Goal: Find contact information: Find contact information

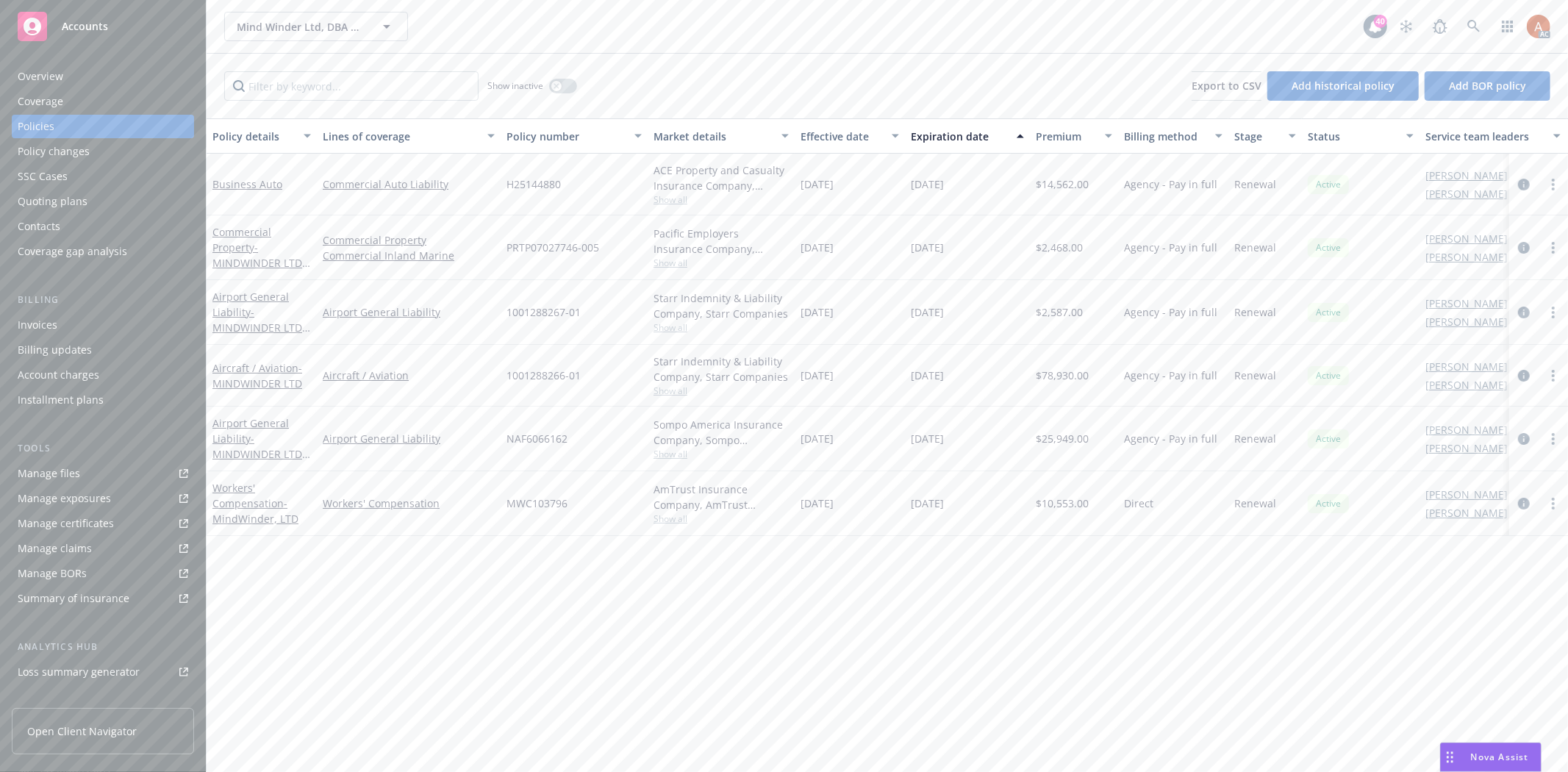
click at [679, 390] on span "Show all" at bounding box center [721, 390] width 135 height 13
drag, startPoint x: 503, startPoint y: 473, endPoint x: 601, endPoint y: 479, distance: 98.2
click at [601, 479] on div "Writing company Starr Indemnity & Liability Company Carrier Starr Companies Pro…" at bounding box center [640, 486] width 294 height 164
copy span "Starr Companies"
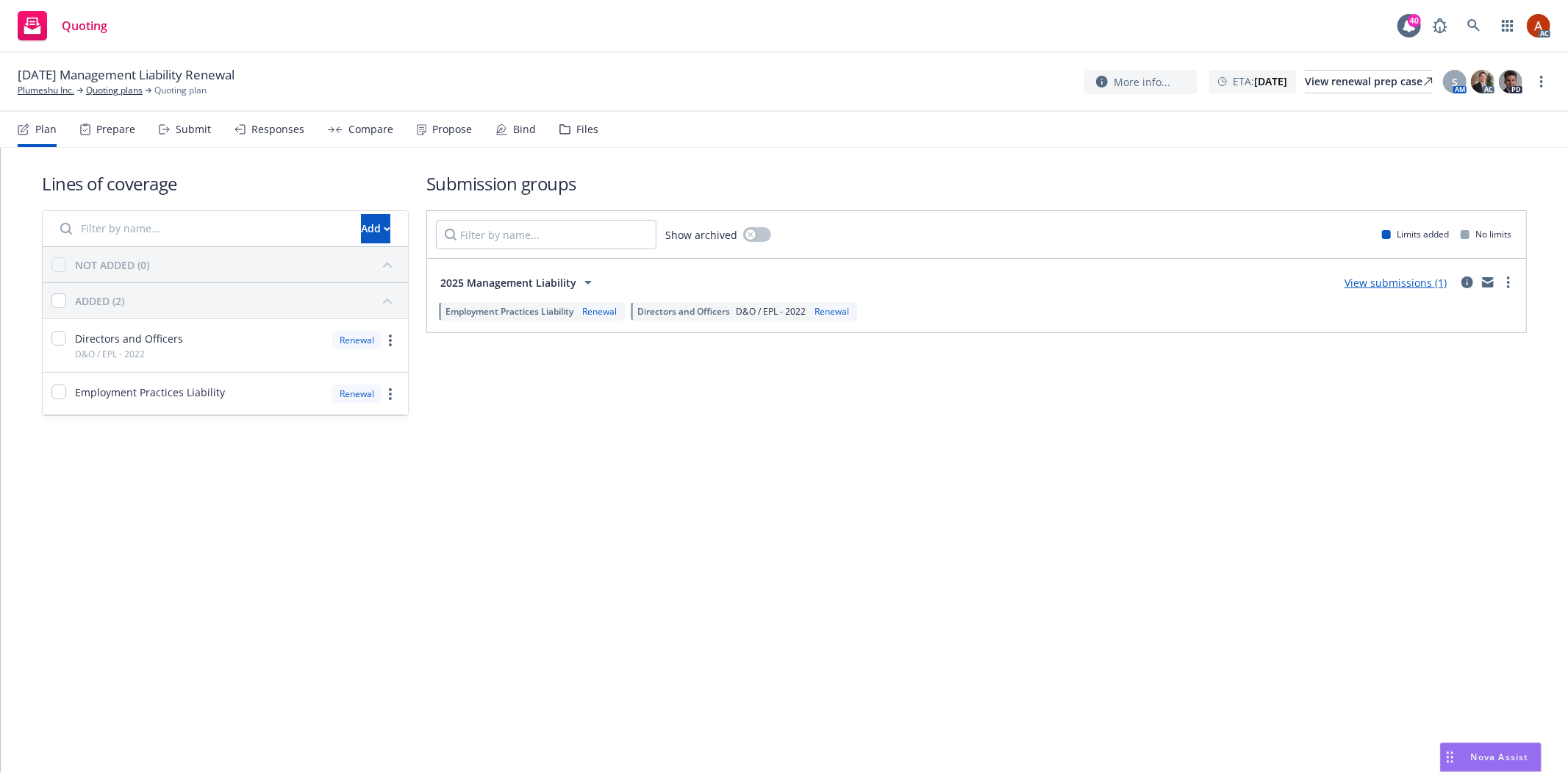
click at [115, 136] on div "Prepare" at bounding box center [107, 129] width 55 height 35
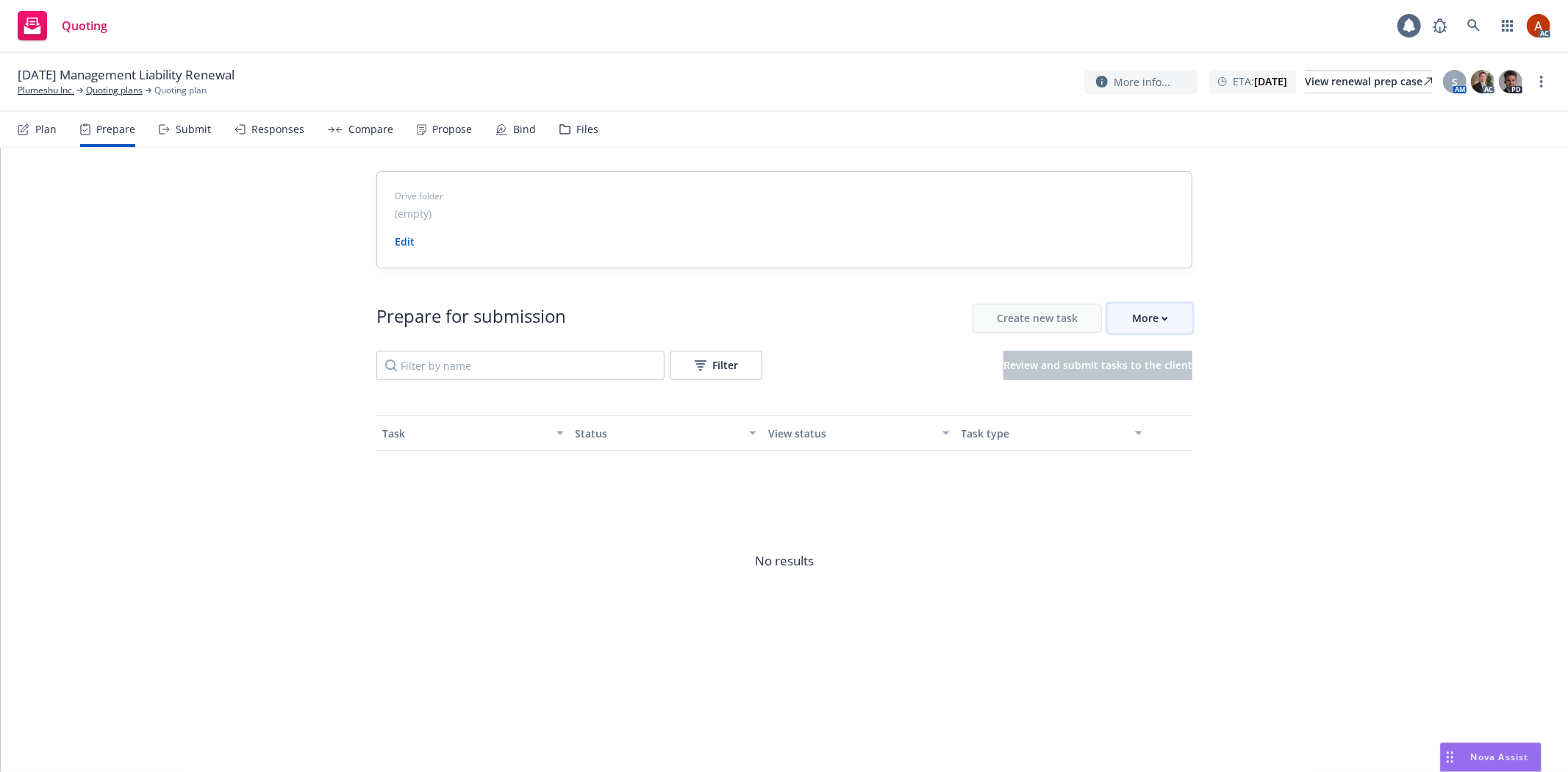
click at [1150, 318] on div "More" at bounding box center [1150, 319] width 36 height 28
click at [1179, 391] on span "Go to Indio account" at bounding box center [1173, 386] width 130 height 14
click at [127, 89] on link "Quoting plans" at bounding box center [113, 90] width 57 height 13
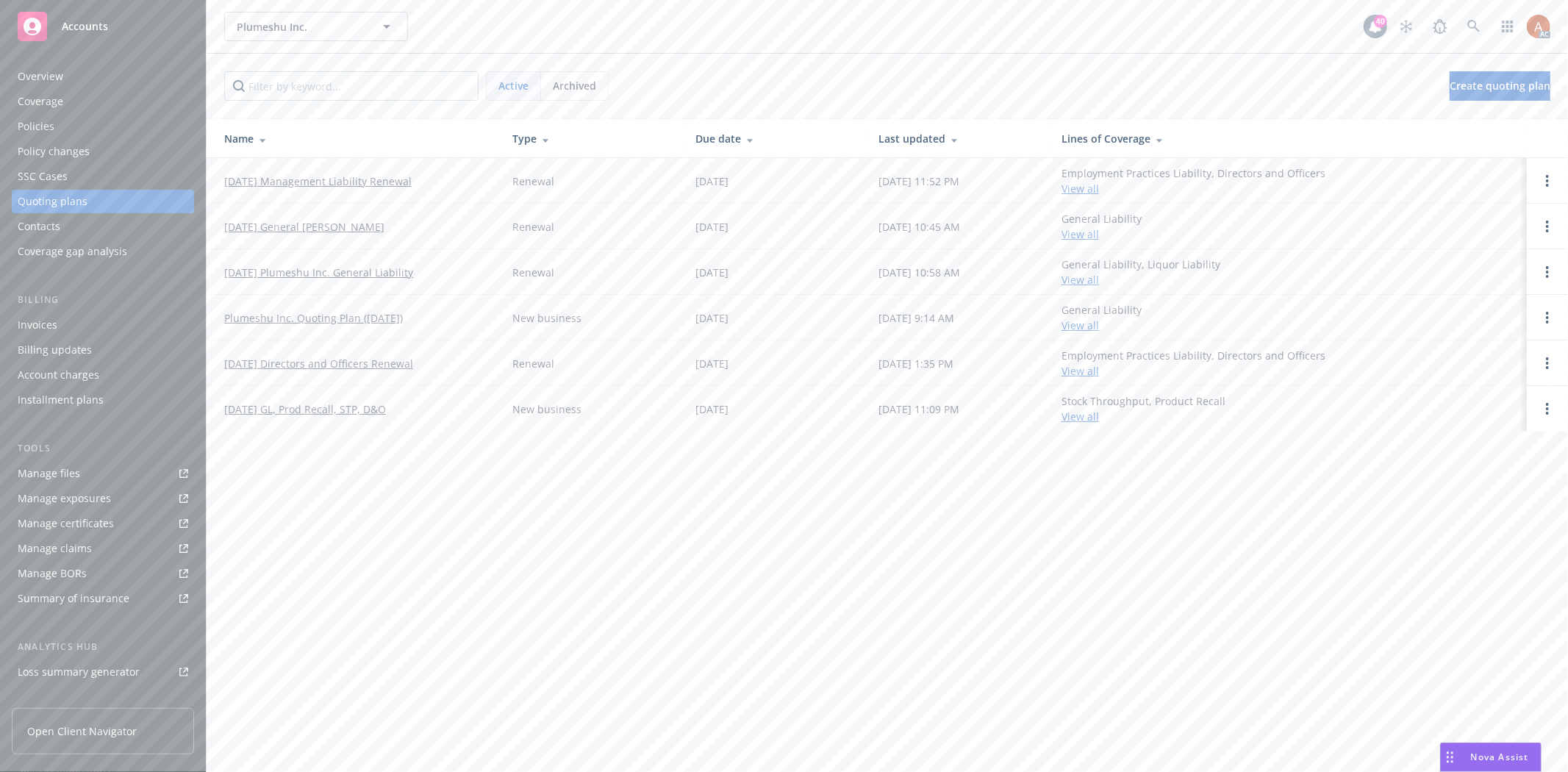
click at [38, 76] on div "Overview" at bounding box center [41, 77] width 46 height 24
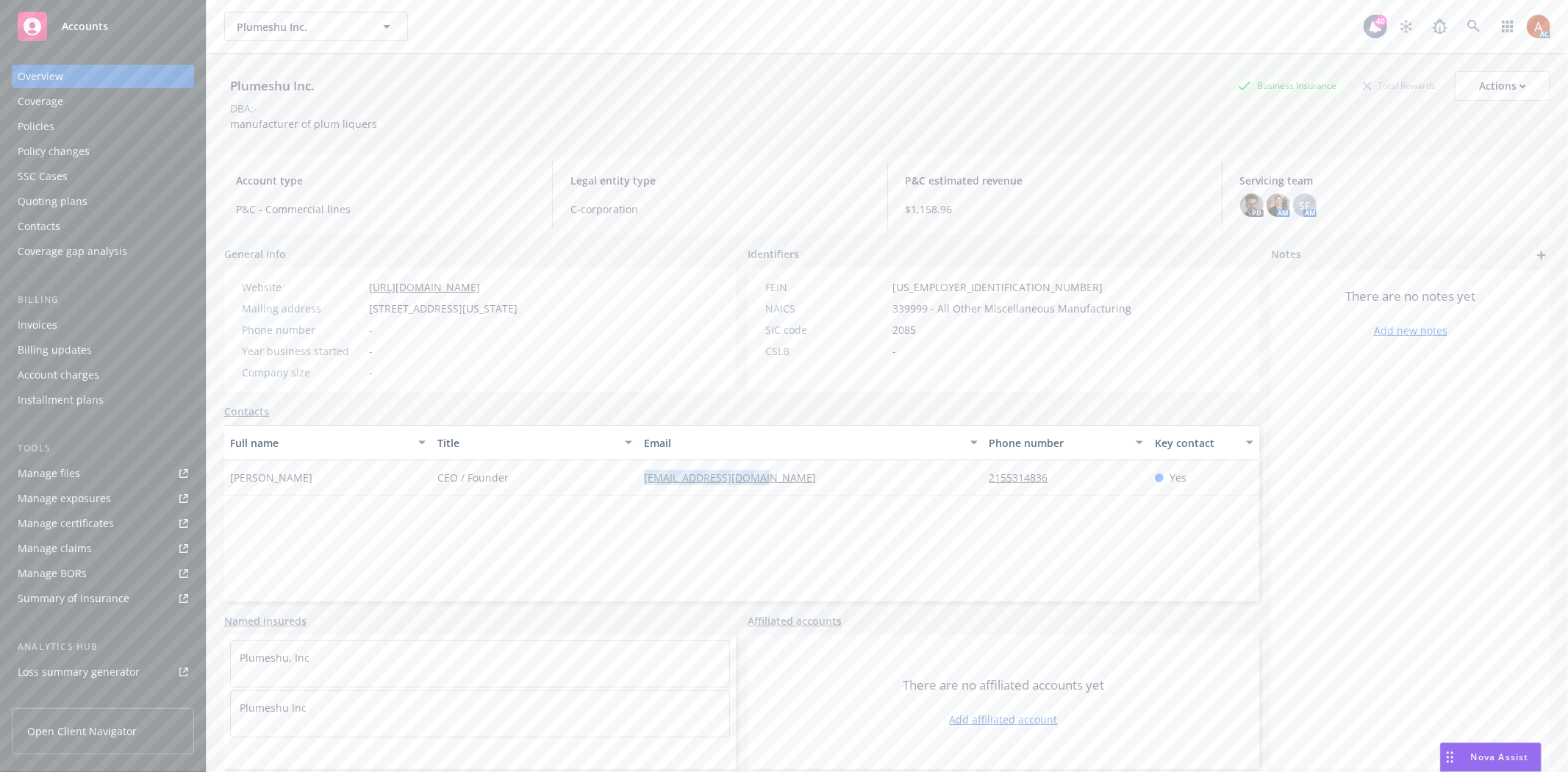
drag, startPoint x: 684, startPoint y: 473, endPoint x: 821, endPoint y: 487, distance: 137.7
click at [821, 487] on div "Jennifer Toyzer CEO / Founder jtoyzer@drinkplum.com 2155314836 Yes" at bounding box center [741, 477] width 1034 height 35
copy div "jtoyzer@drinkplum.com"
click at [652, 547] on div "Full name Title Email Phone number Key contact Jennifer Toyzer CEO / Founder jt…" at bounding box center [741, 513] width 1034 height 176
click at [605, 561] on div "Full name Title Email Phone number Key contact Jennifer Toyzer CEO / Founder jt…" at bounding box center [741, 513] width 1034 height 176
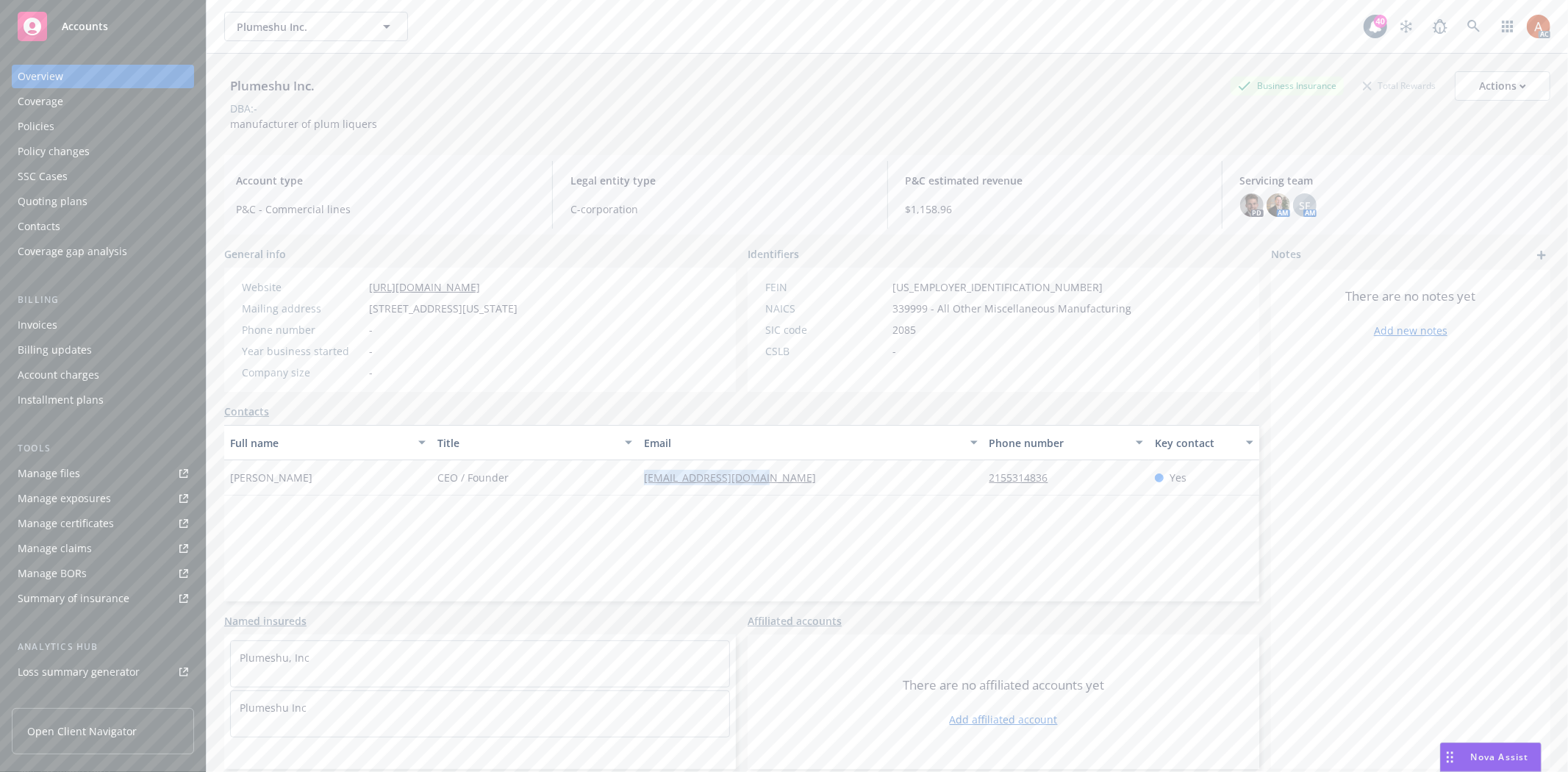
drag, startPoint x: 610, startPoint y: 468, endPoint x: 905, endPoint y: 490, distance: 295.8
click at [905, 490] on div "Jennifer Toyzer CEO / Founder jtoyzer@drinkplum.com 2155314836 Yes" at bounding box center [741, 477] width 1034 height 35
copy div "jtoyzer@drinkplum.com"
click at [853, 541] on div "Full name Title Email Phone number Key contact Jennifer Toyzer CEO / Founder jt…" at bounding box center [741, 513] width 1034 height 176
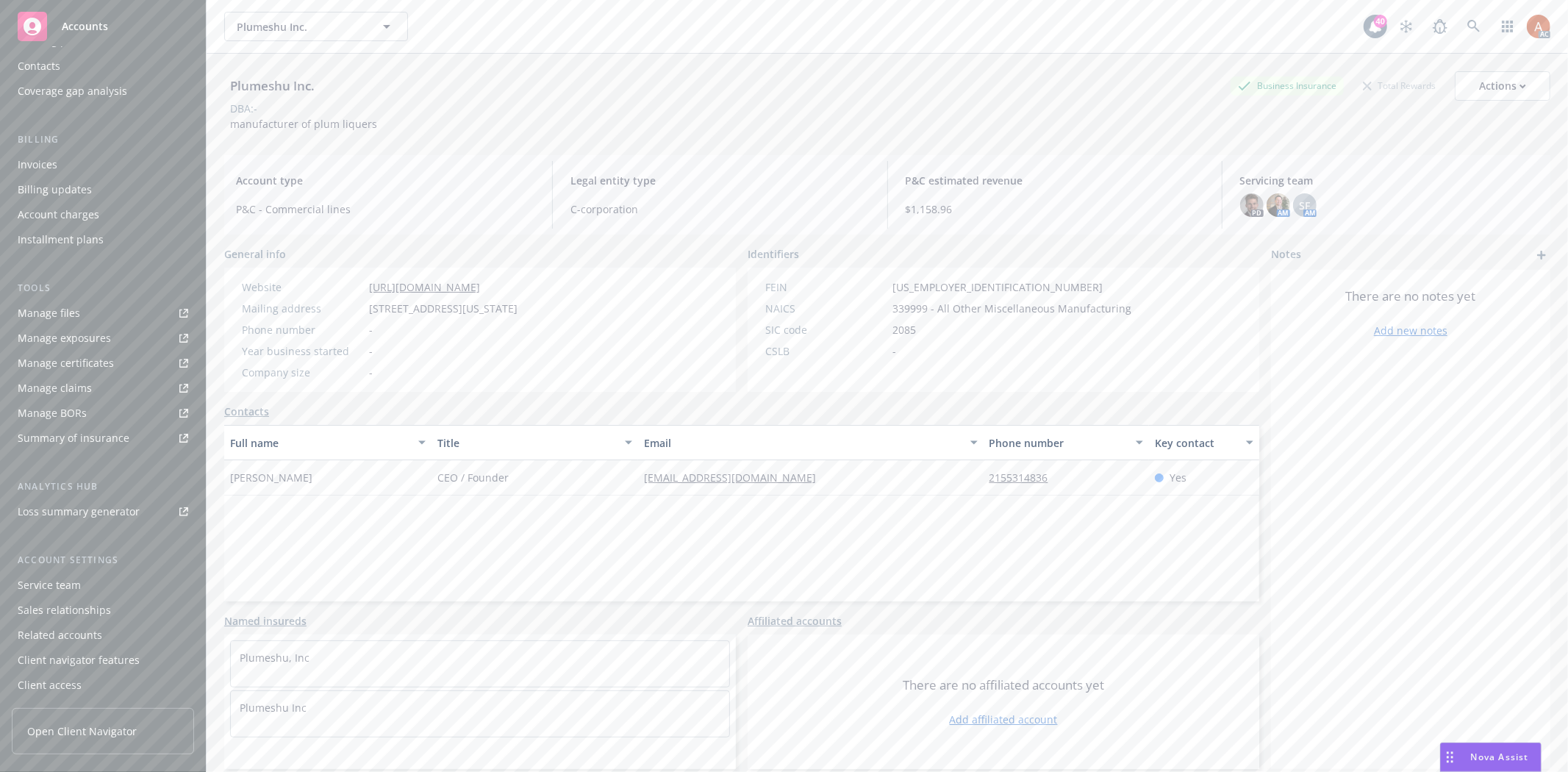
click at [78, 584] on div "Service team" at bounding box center [49, 586] width 63 height 24
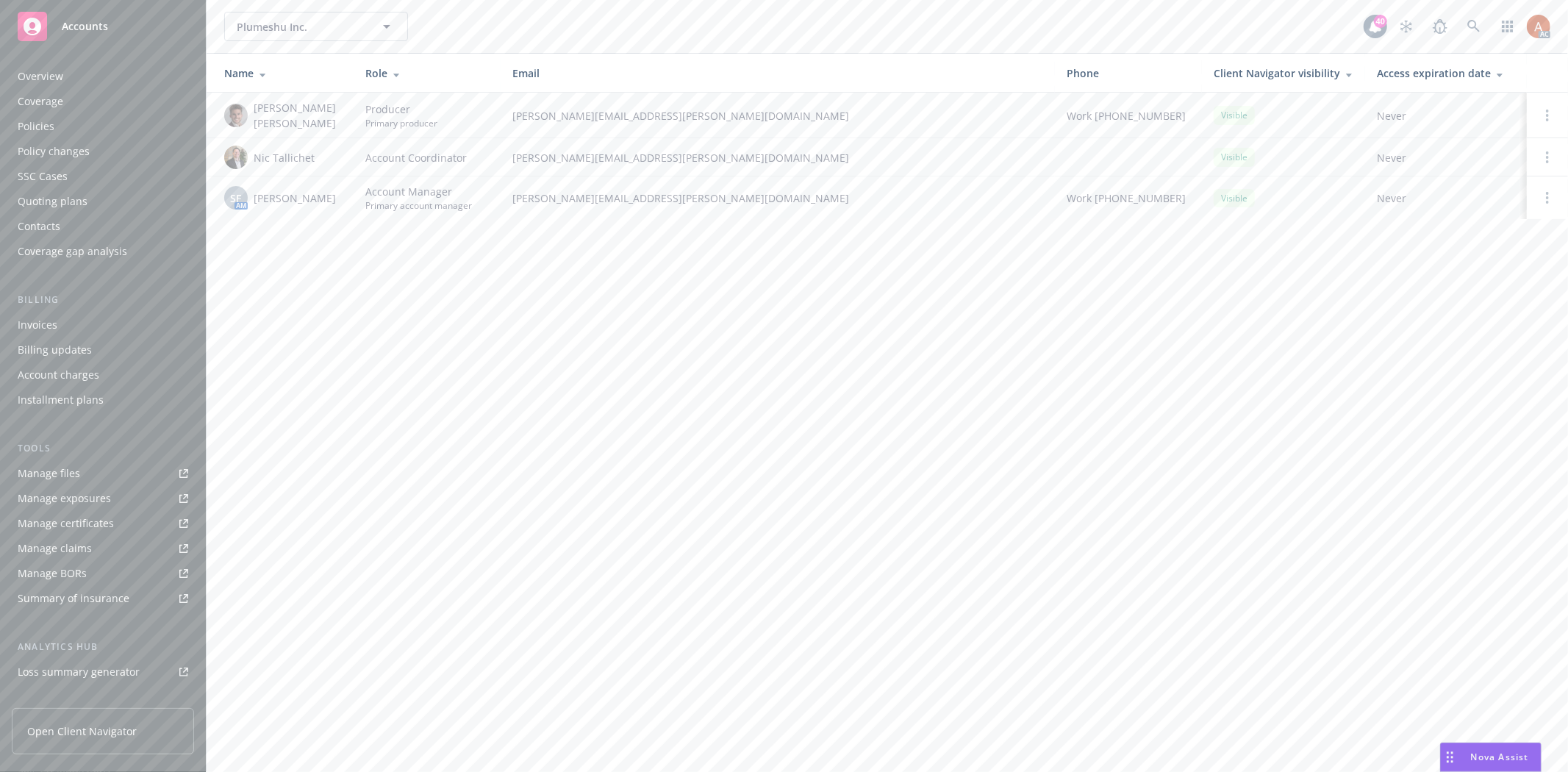
click at [49, 75] on div "Overview" at bounding box center [41, 77] width 46 height 24
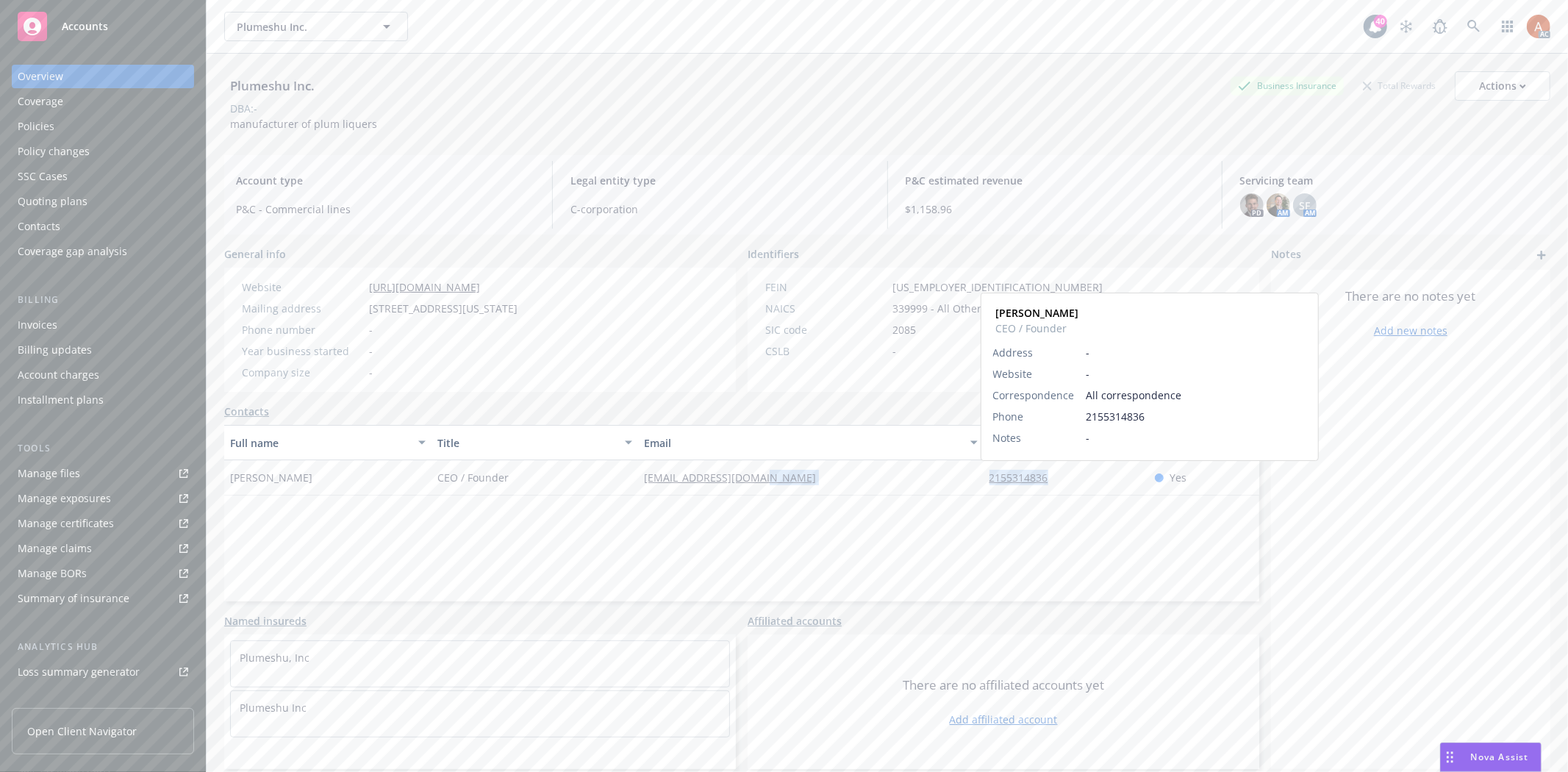
drag, startPoint x: 956, startPoint y: 484, endPoint x: 1047, endPoint y: 480, distance: 91.1
click at [1047, 480] on div "Jennifer Toyzer CEO / Founder jtoyzer@drinkplum.com 2155314836 Jennifer Toyzer …" at bounding box center [741, 477] width 1034 height 35
click at [54, 152] on div "Policy changes" at bounding box center [54, 151] width 72 height 24
click at [55, 177] on div "SSC Cases" at bounding box center [43, 176] width 50 height 24
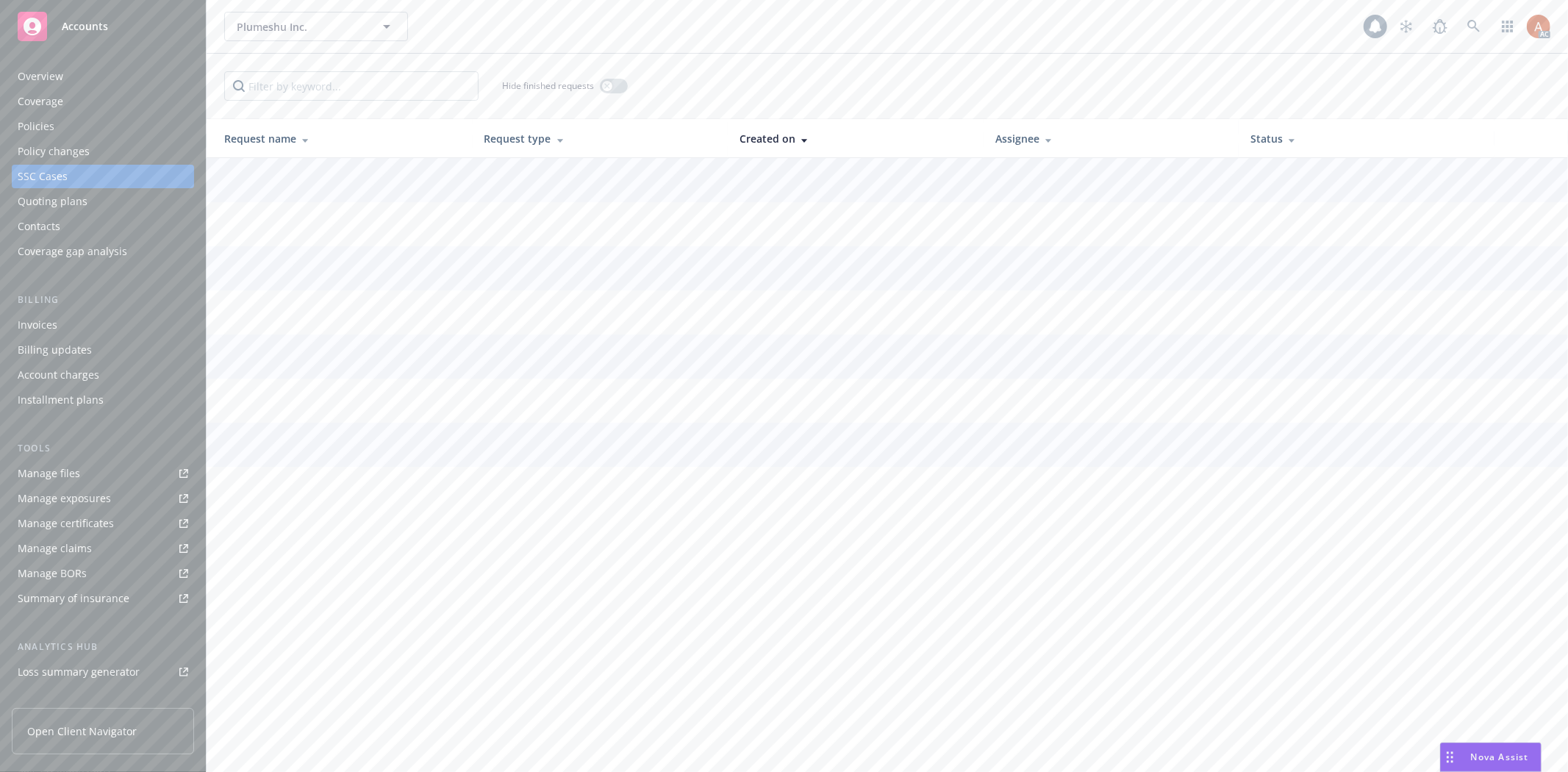
click at [63, 197] on div "Quoting plans" at bounding box center [53, 201] width 70 height 24
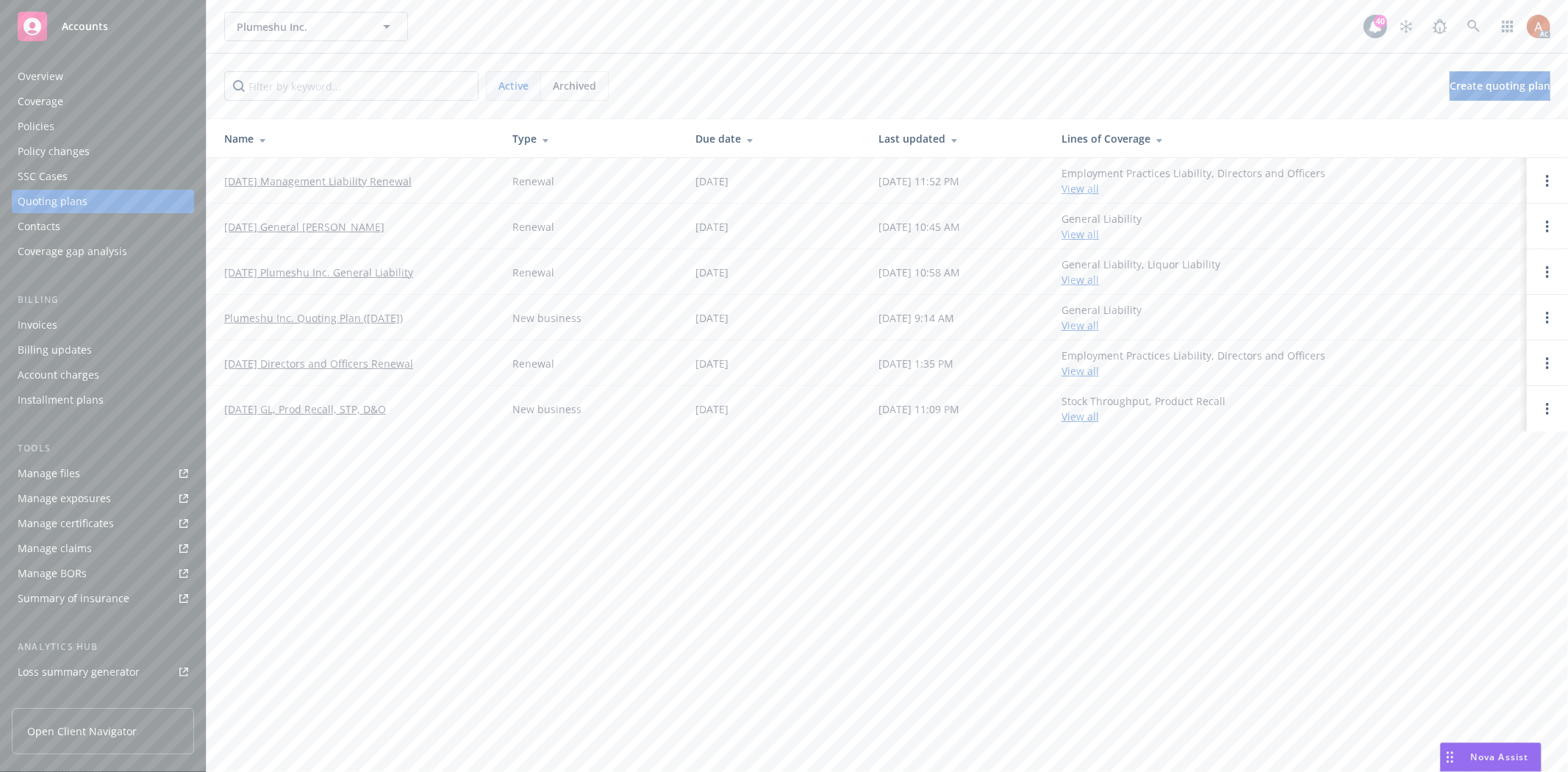
drag, startPoint x: 218, startPoint y: 174, endPoint x: 448, endPoint y: 186, distance: 230.3
click at [448, 186] on td "11/08/25 Management Liability Renewal" at bounding box center [352, 181] width 294 height 46
copy link "11/08/25 Management Liability Renewal"
click at [44, 132] on div "Policies" at bounding box center [36, 127] width 37 height 24
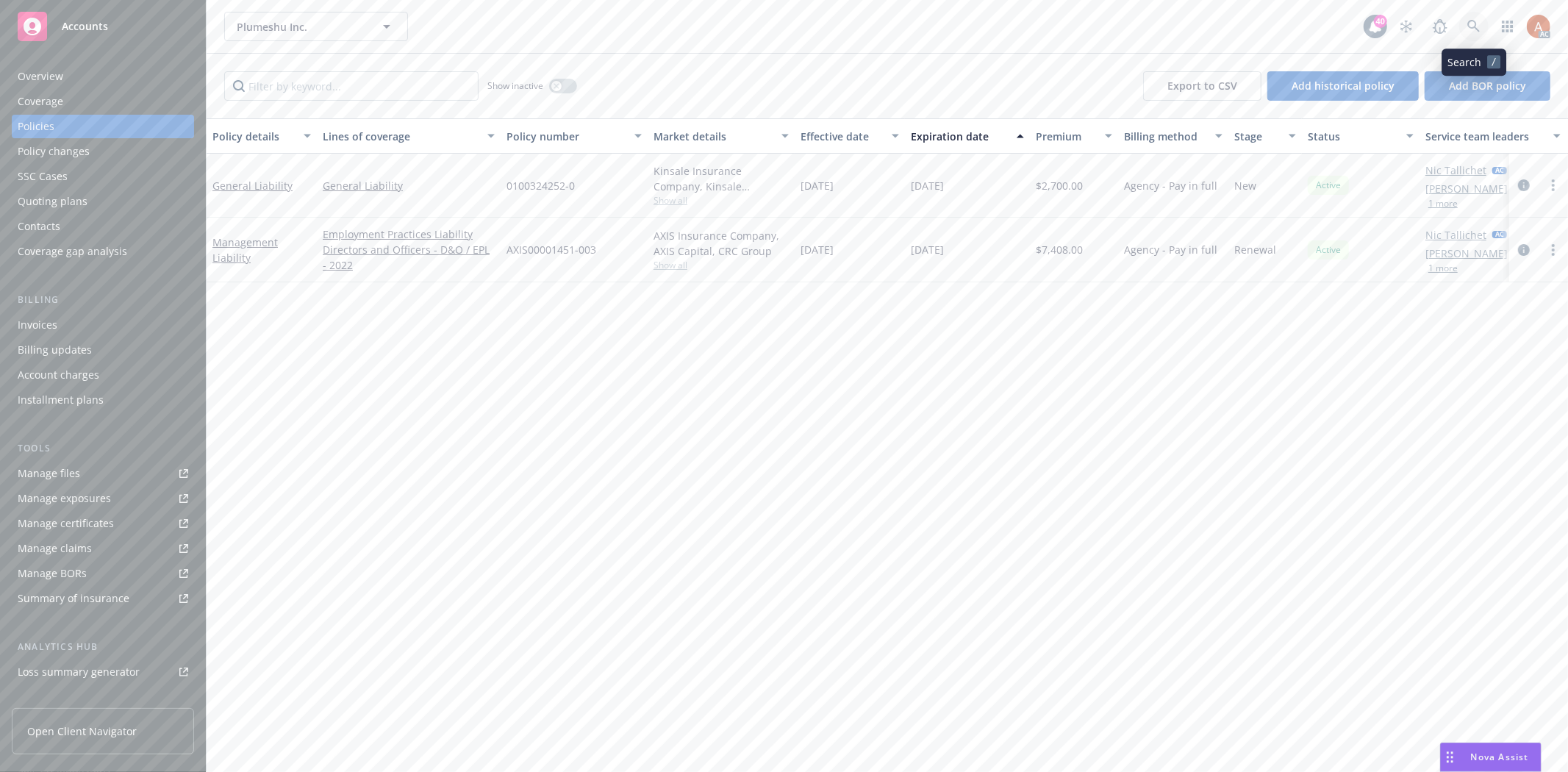
click at [1481, 24] on link at bounding box center [1473, 27] width 30 height 30
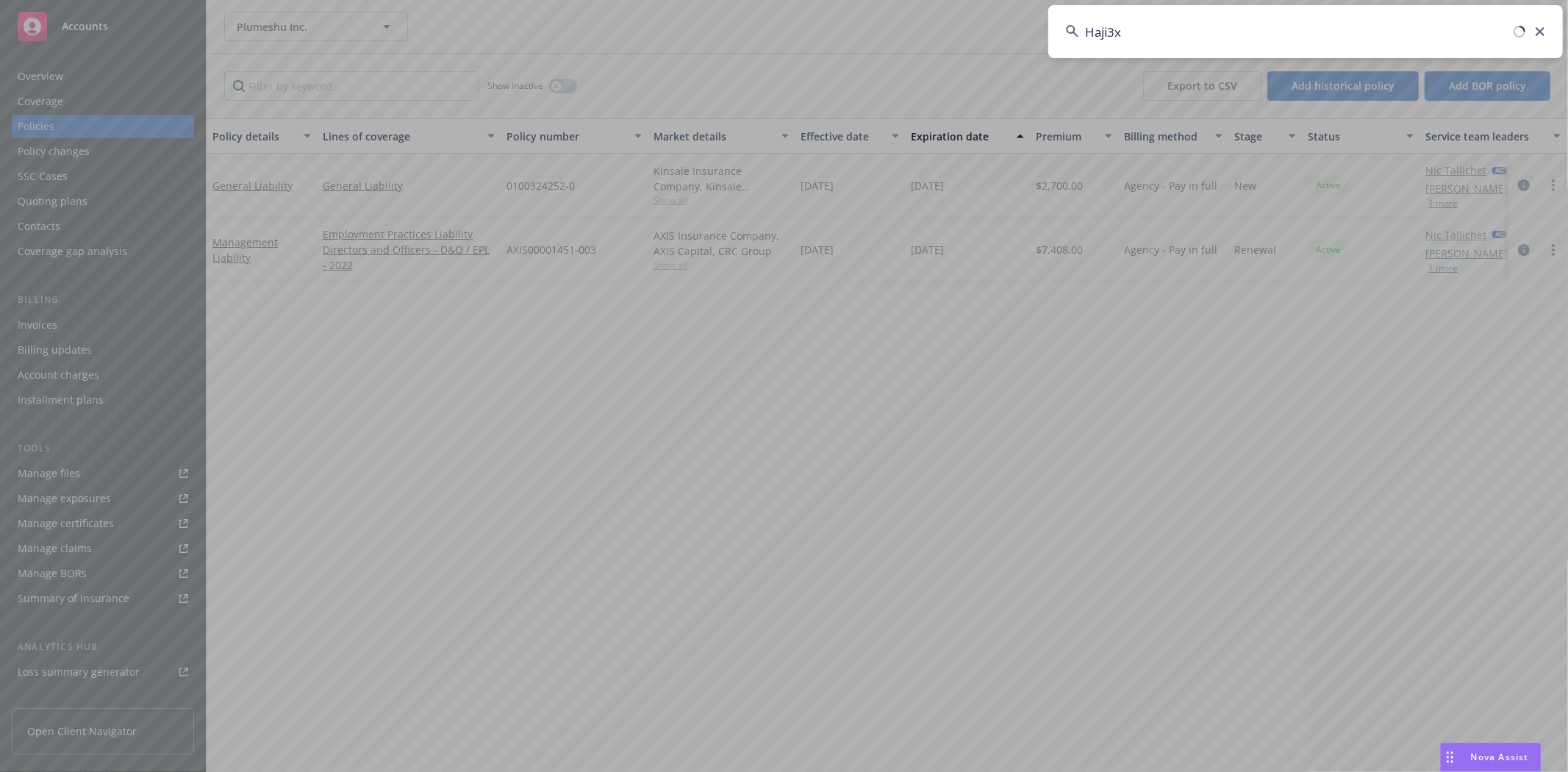
type input "Haji3x"
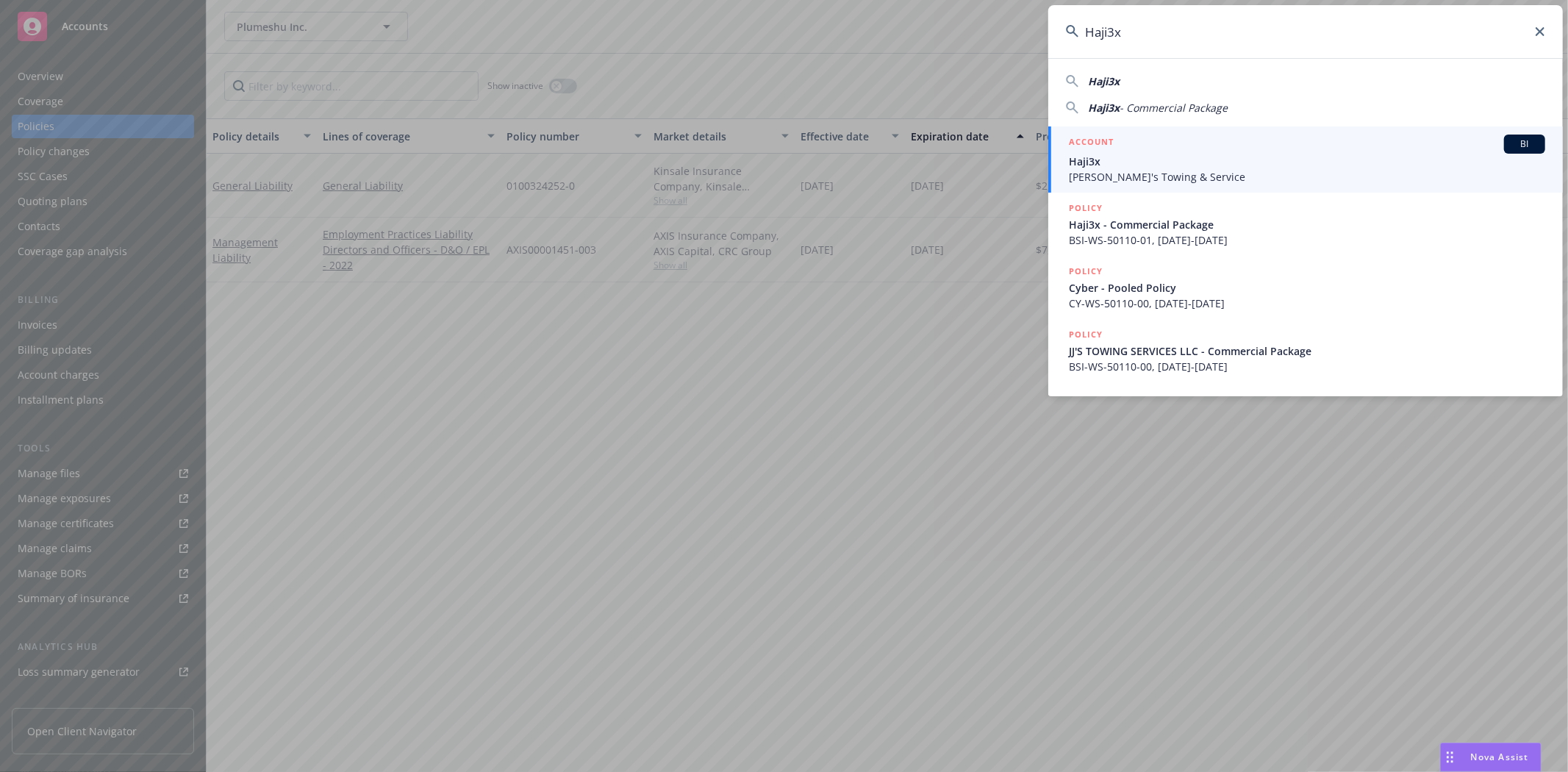
click at [1090, 140] on h5 "ACCOUNT" at bounding box center [1090, 143] width 45 height 18
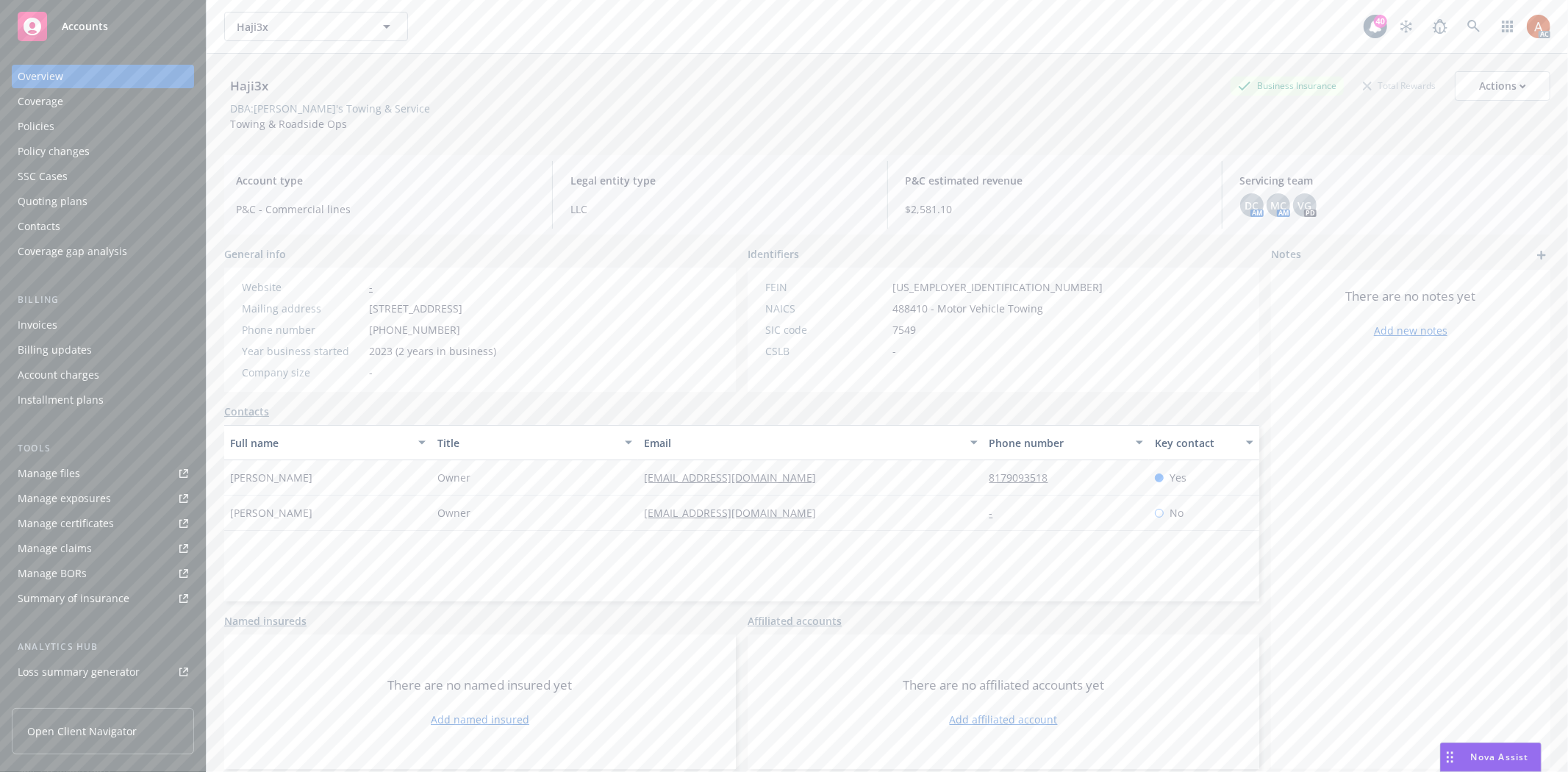
click at [44, 130] on div "Policies" at bounding box center [36, 127] width 37 height 24
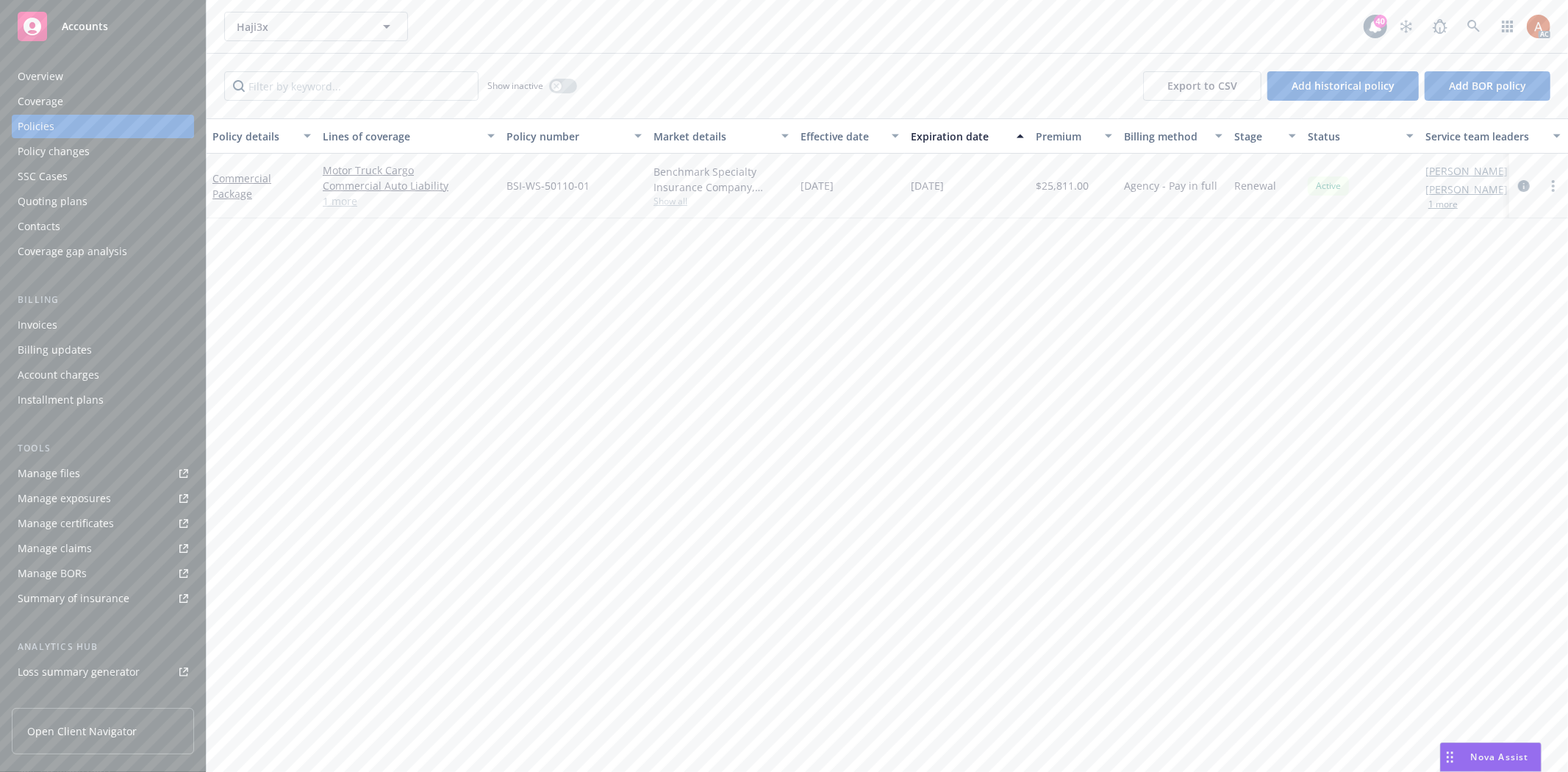
click at [336, 209] on div "Motor Truck Cargo Commercial Auto Liability General Liability 1 more" at bounding box center [408, 185] width 184 height 65
click at [340, 206] on link "1 more" at bounding box center [408, 201] width 172 height 16
click at [89, 499] on div "Manage exposures" at bounding box center [65, 499] width 94 height 24
click at [1470, 26] on icon at bounding box center [1473, 26] width 13 height 13
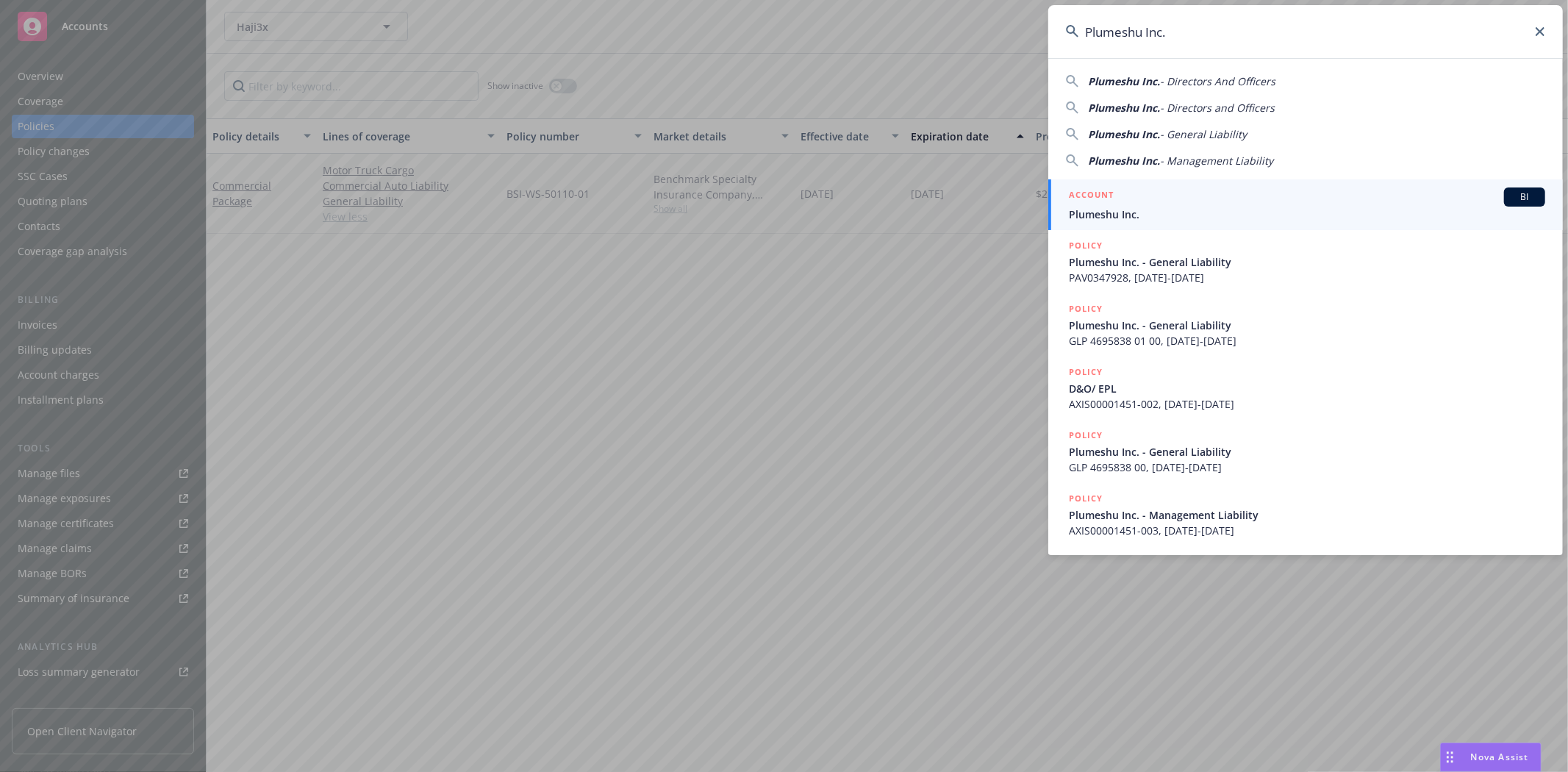
type input "Plumeshu Inc."
click at [1090, 195] on h5 "ACCOUNT" at bounding box center [1090, 196] width 45 height 18
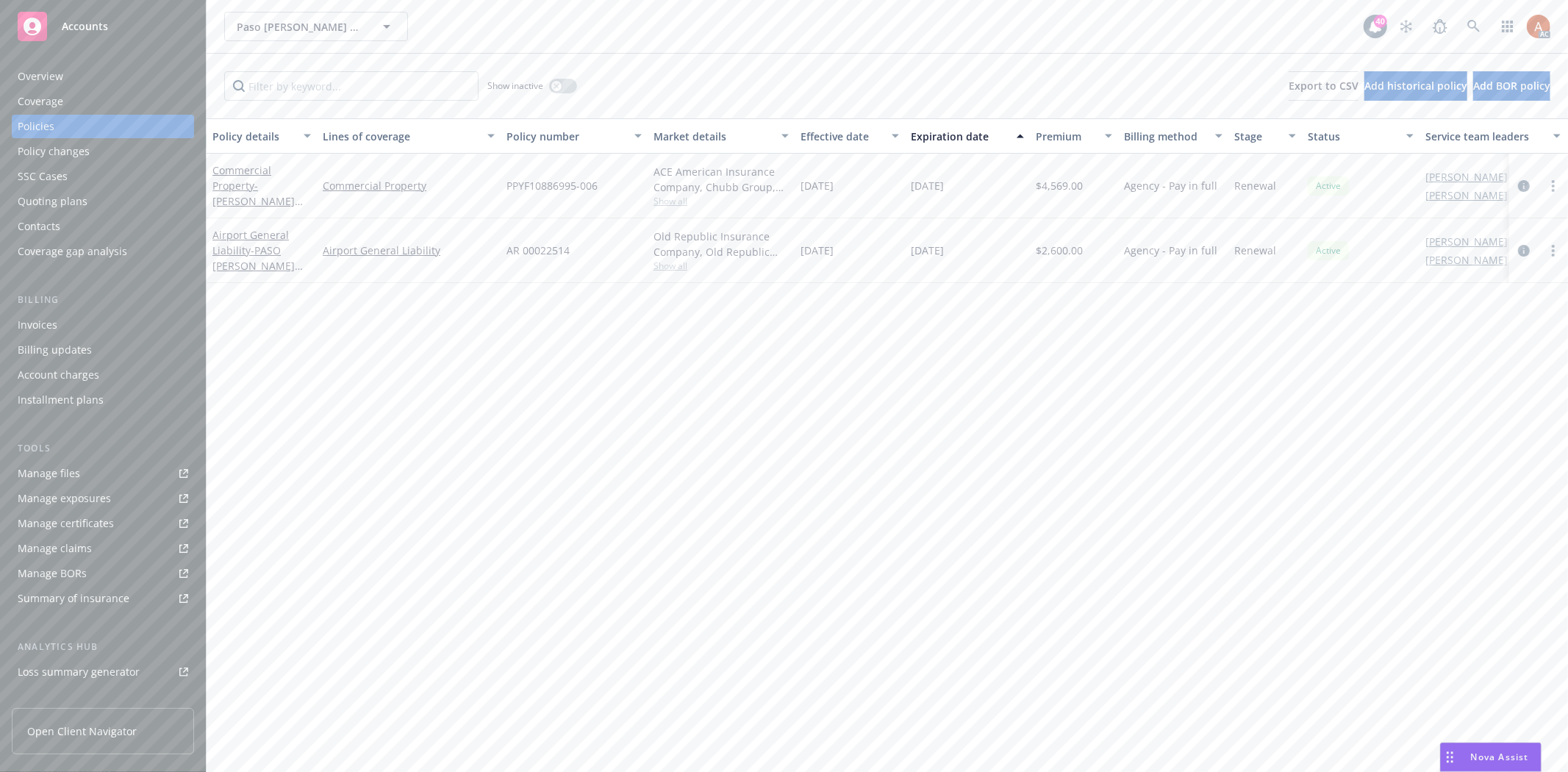
click at [43, 74] on div "Overview" at bounding box center [41, 77] width 46 height 24
click at [47, 78] on div "Overview" at bounding box center [41, 77] width 46 height 24
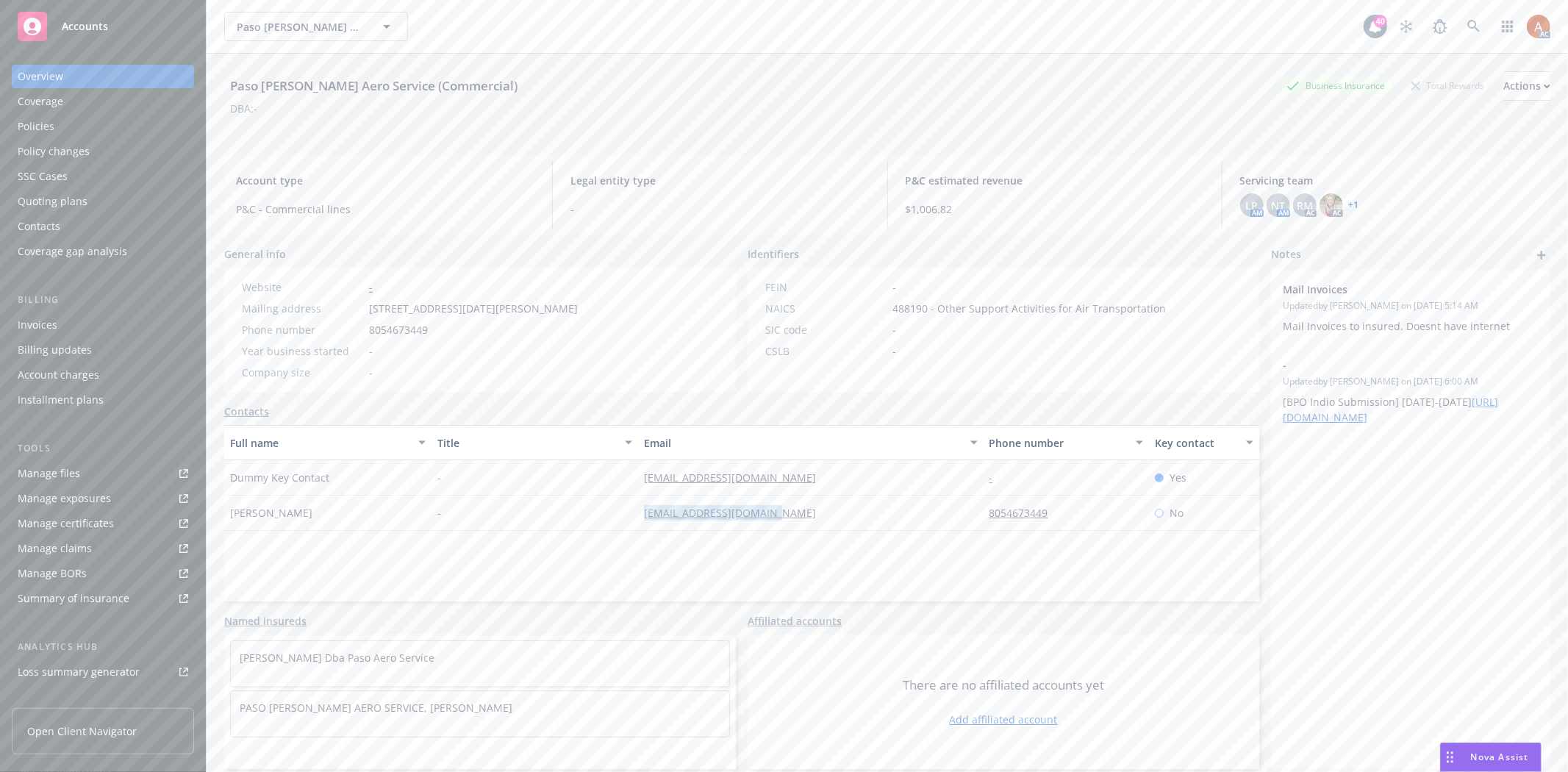
drag, startPoint x: 618, startPoint y: 516, endPoint x: 797, endPoint y: 513, distance: 179.0
click at [797, 513] on div "John Moore - johncmoore57@icloud.com 8054673449 No" at bounding box center [741, 513] width 1034 height 35
copy div "johncmoore57@icloud.com"
click at [31, 124] on div "Policies" at bounding box center [36, 127] width 37 height 24
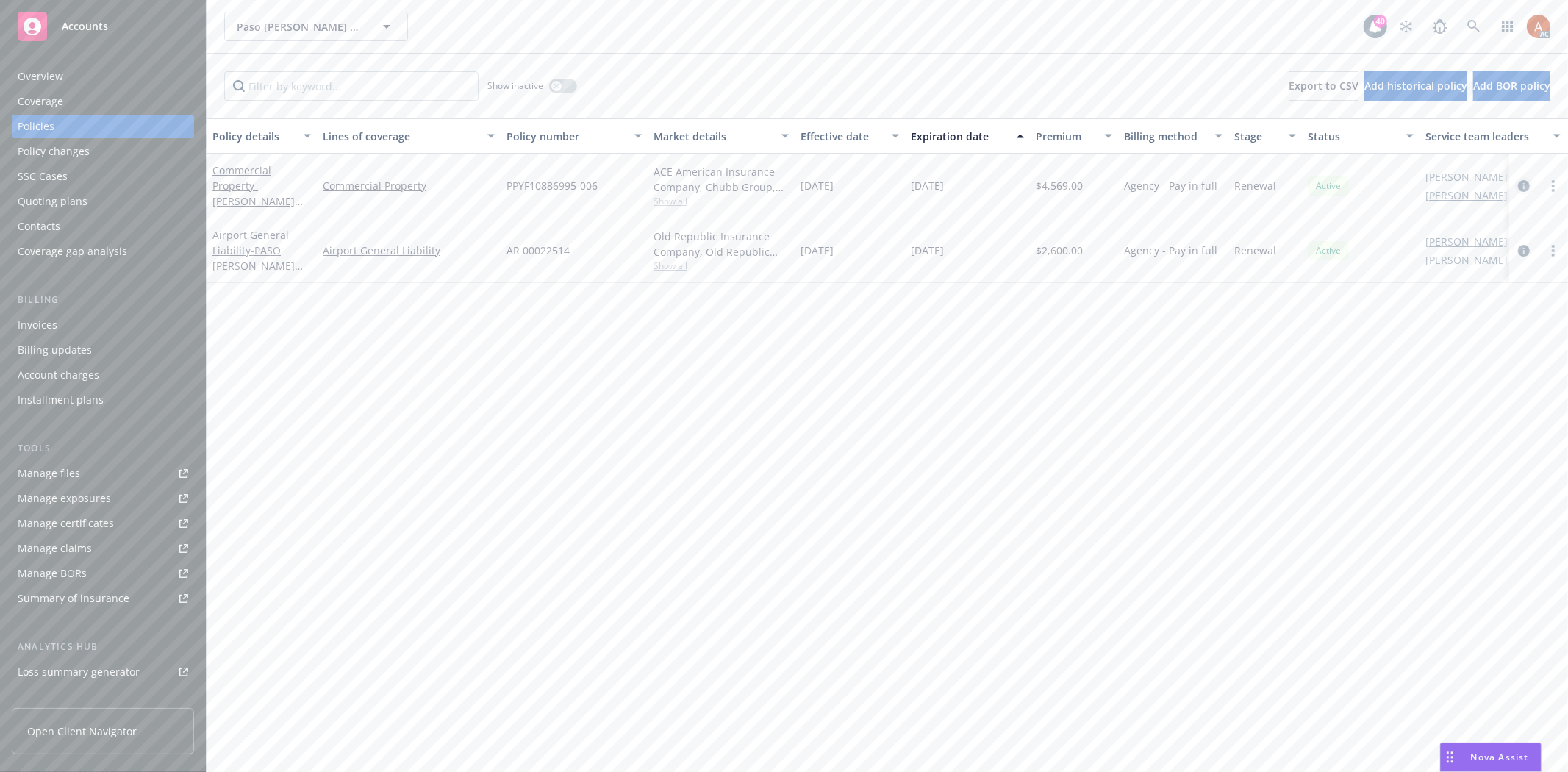
click at [1523, 185] on icon "circleInformation" at bounding box center [1524, 186] width 12 height 12
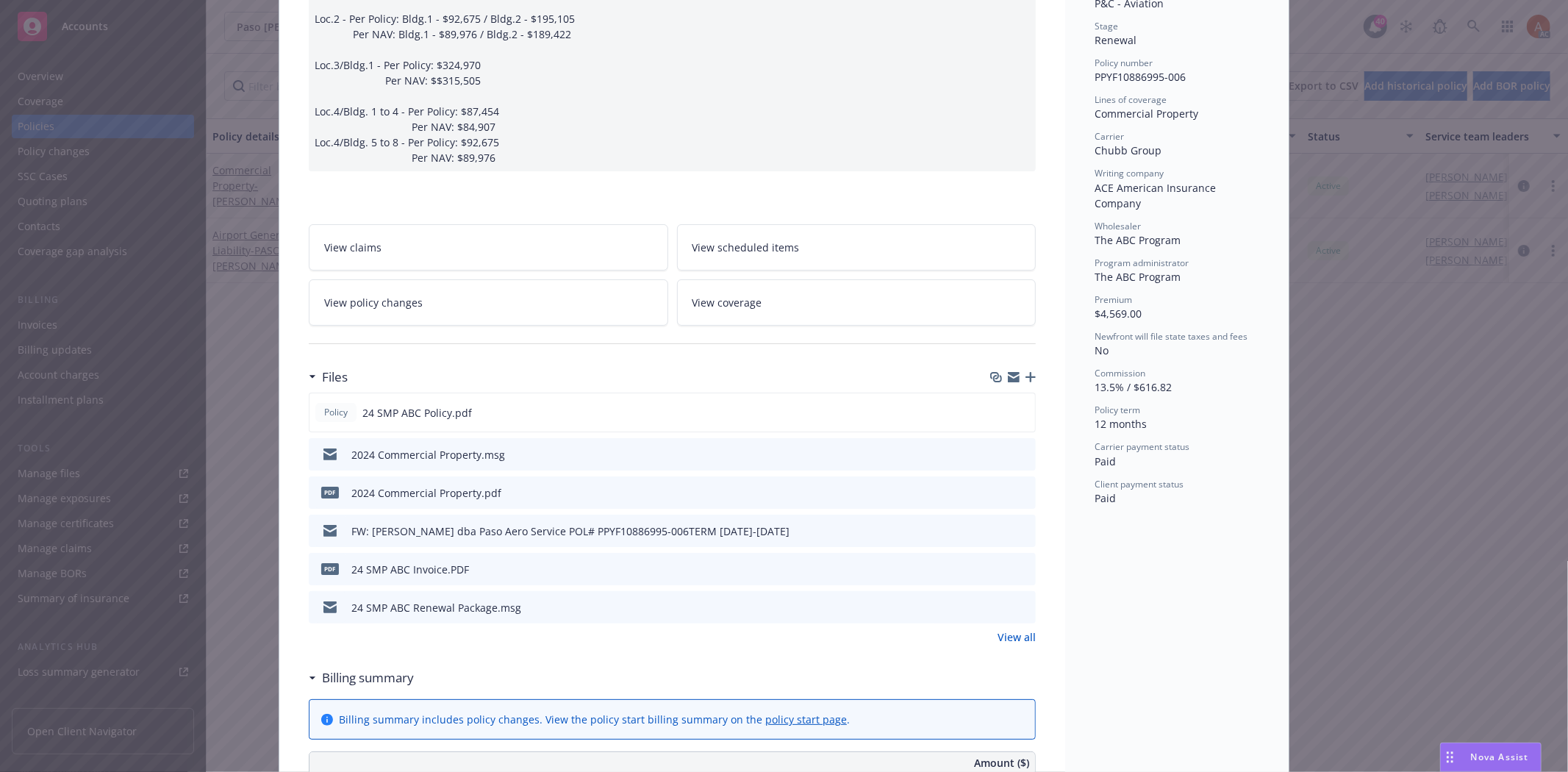
scroll to position [327, 0]
click at [999, 629] on link "View all" at bounding box center [1016, 634] width 38 height 16
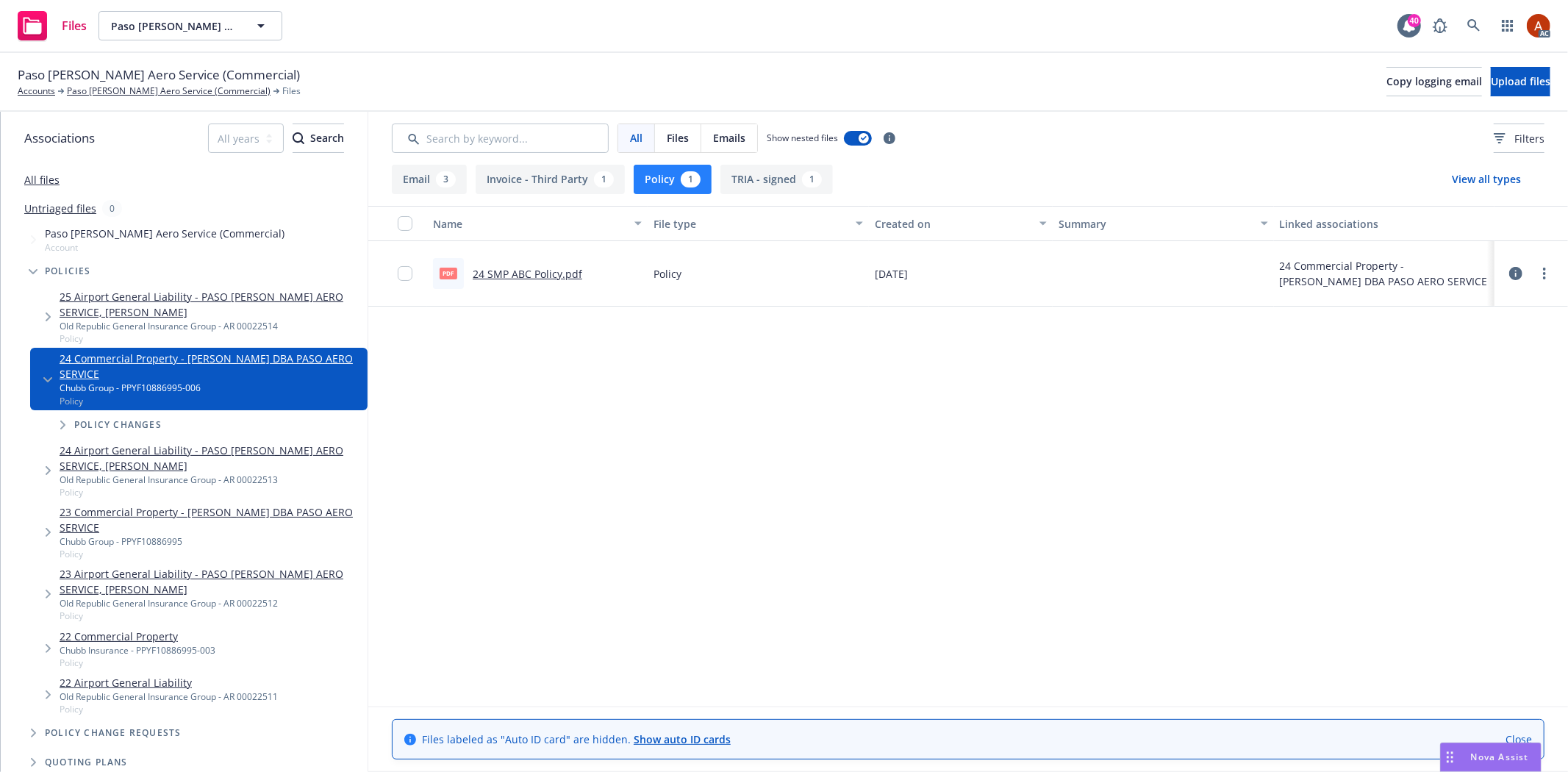
click at [510, 270] on link "24 SMP ABC Policy.pdf" at bounding box center [528, 274] width 110 height 14
click at [181, 94] on link "Paso [PERSON_NAME] Aero Service (Commercial)" at bounding box center [168, 91] width 204 height 13
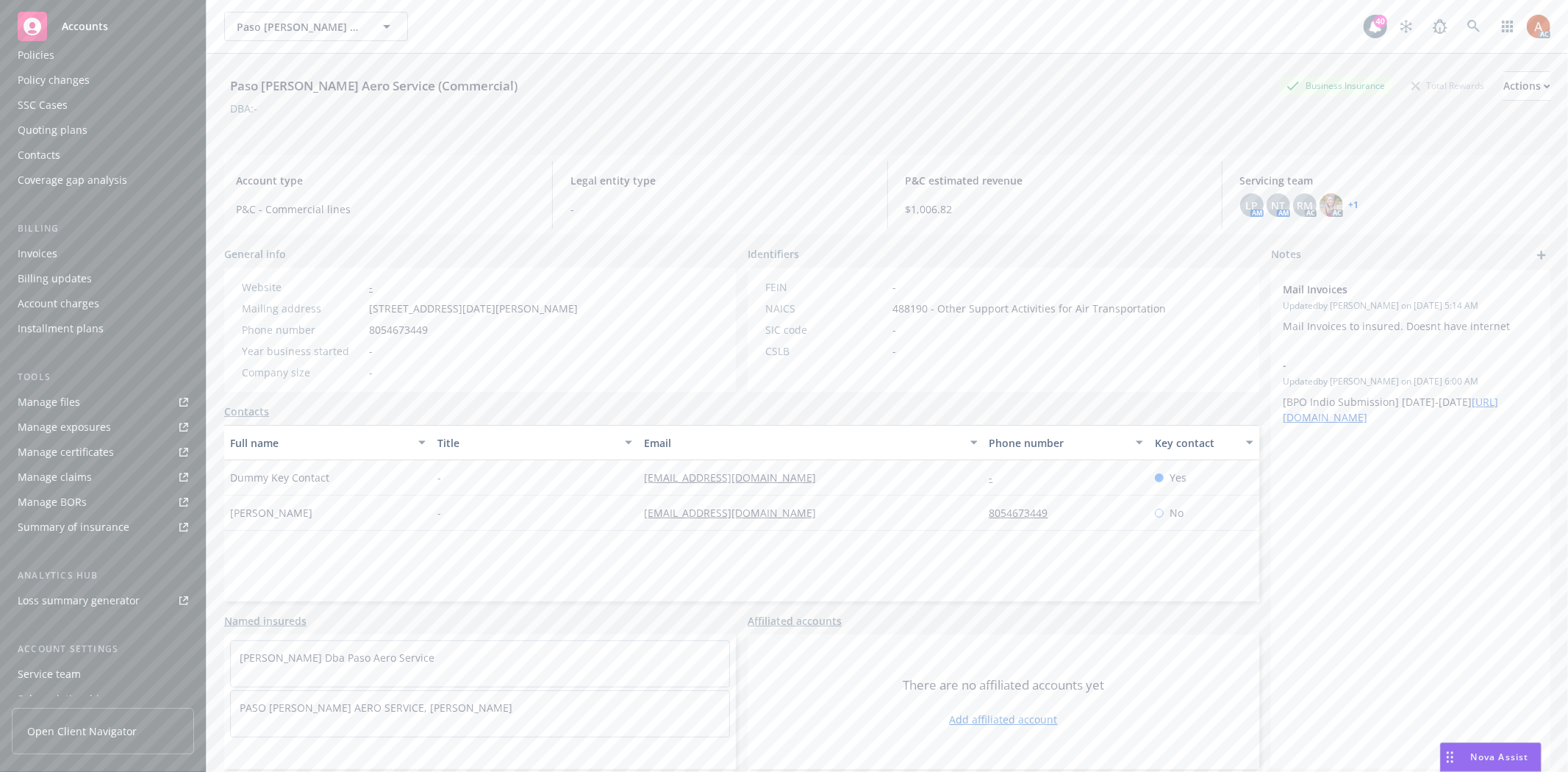
scroll to position [160, 0]
click at [78, 591] on div "Service team" at bounding box center [49, 586] width 63 height 24
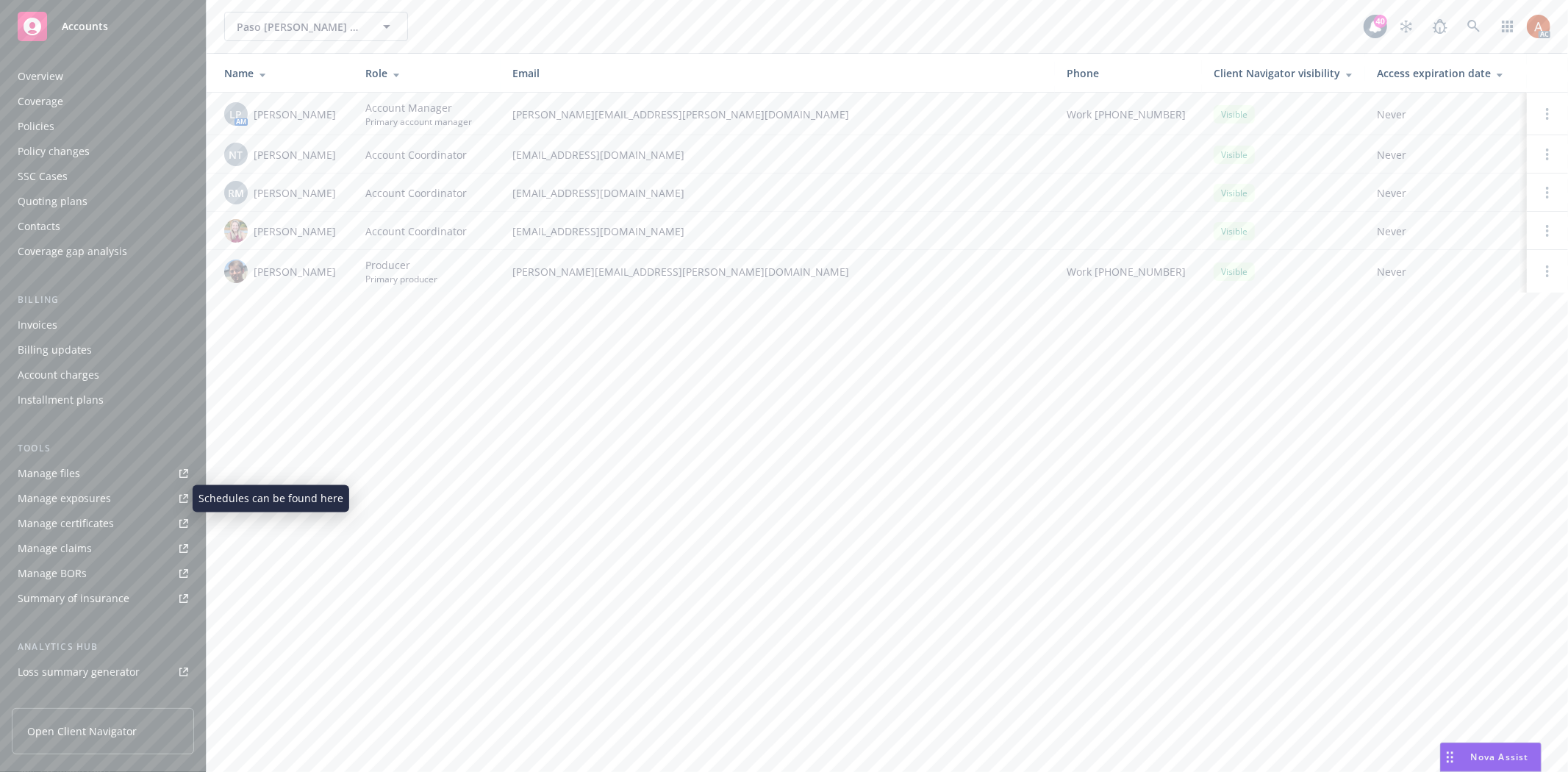
click at [85, 497] on div "Manage exposures" at bounding box center [65, 499] width 94 height 24
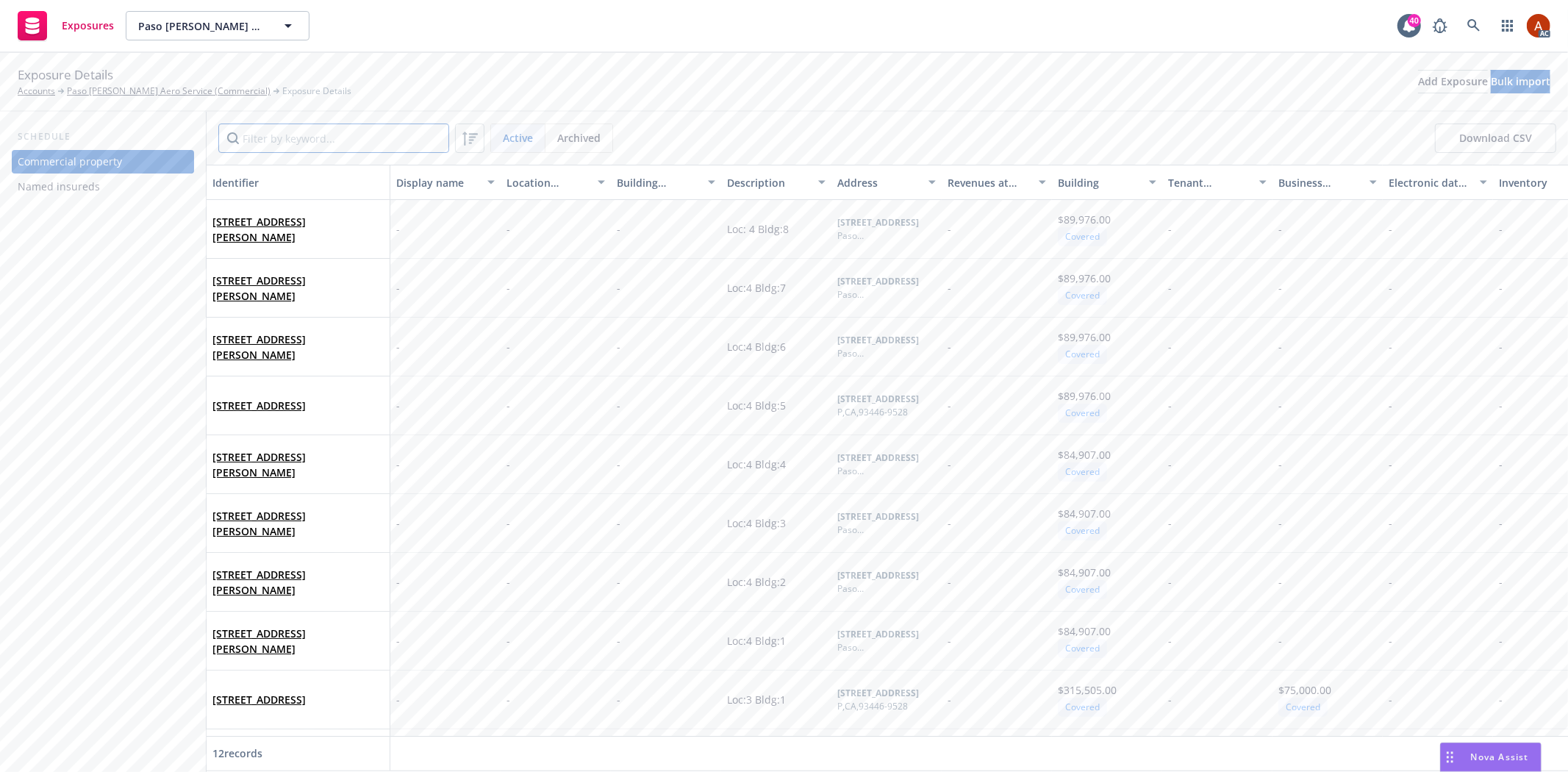
click at [350, 140] on input "Filter by keyword..." at bounding box center [334, 138] width 231 height 30
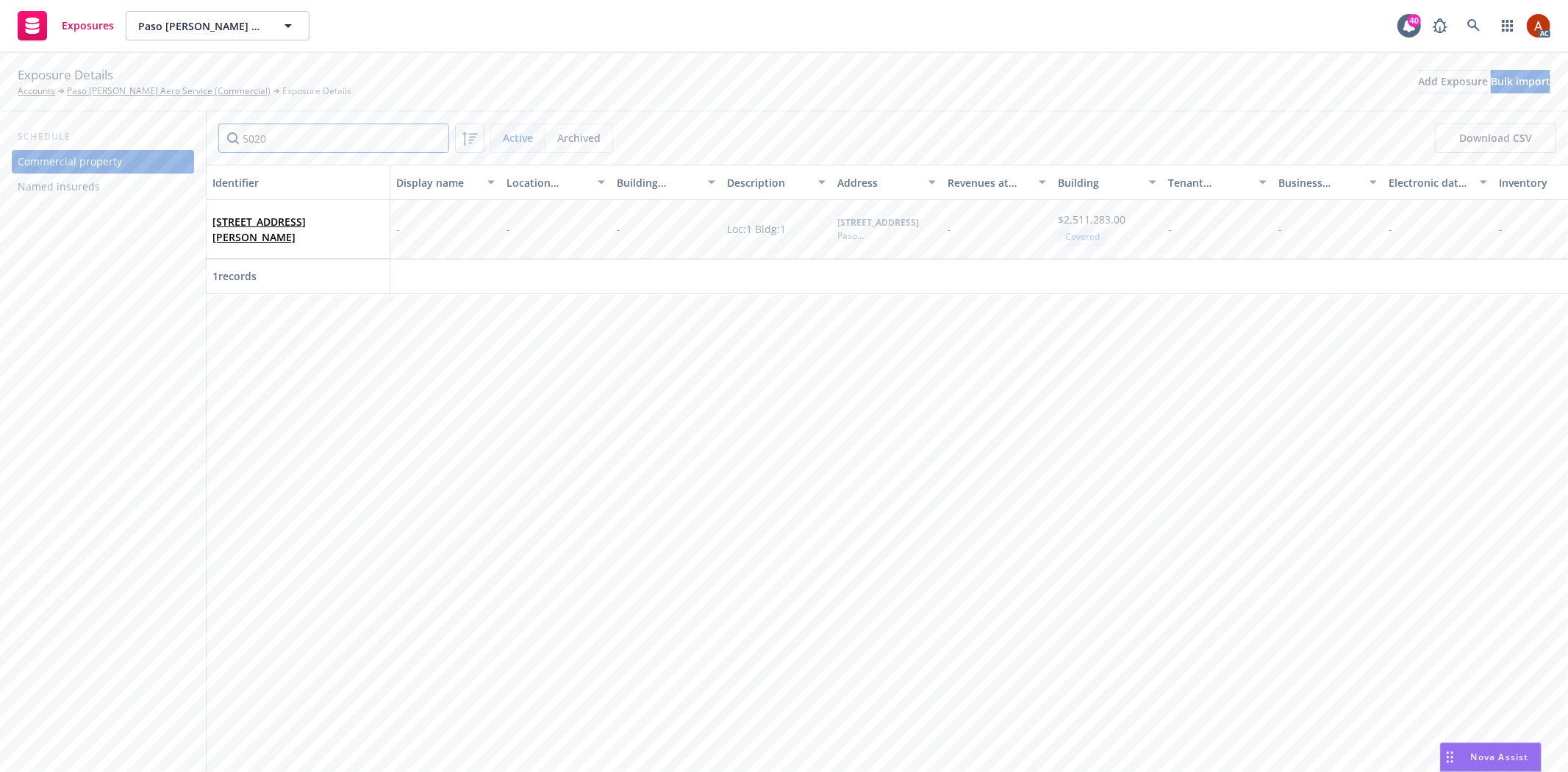
type input "5020"
